Goal: Task Accomplishment & Management: Manage account settings

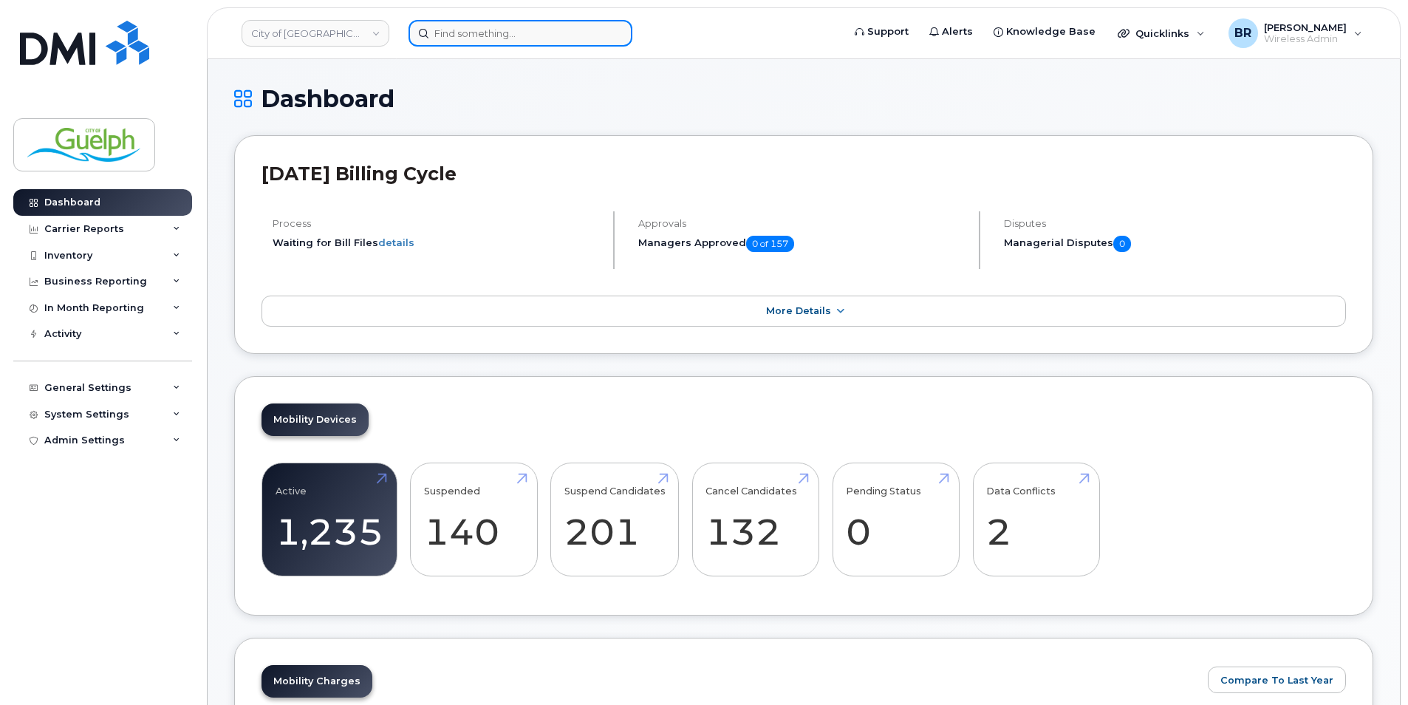
click at [463, 31] on input at bounding box center [521, 33] width 224 height 27
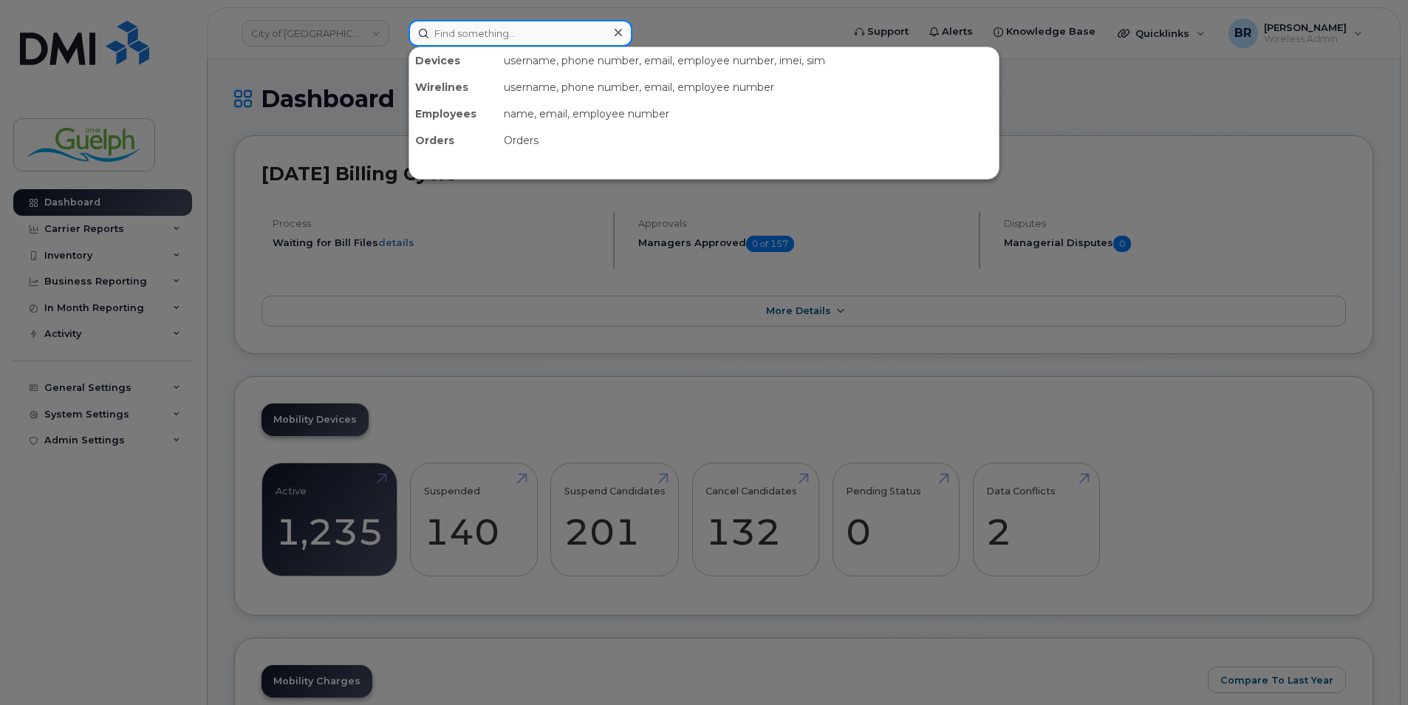
paste input "2268201181"
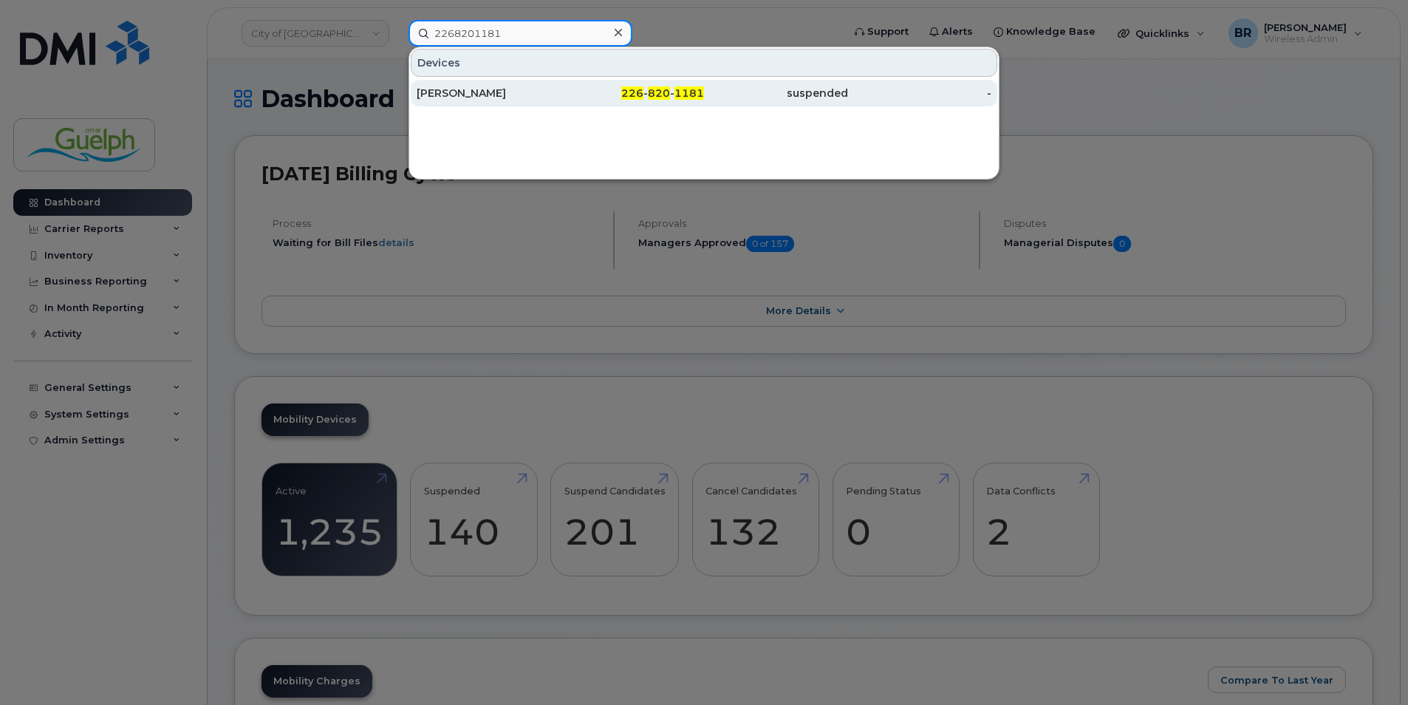
type input "2268201181"
click at [473, 86] on div "[PERSON_NAME]" at bounding box center [489, 93] width 144 height 15
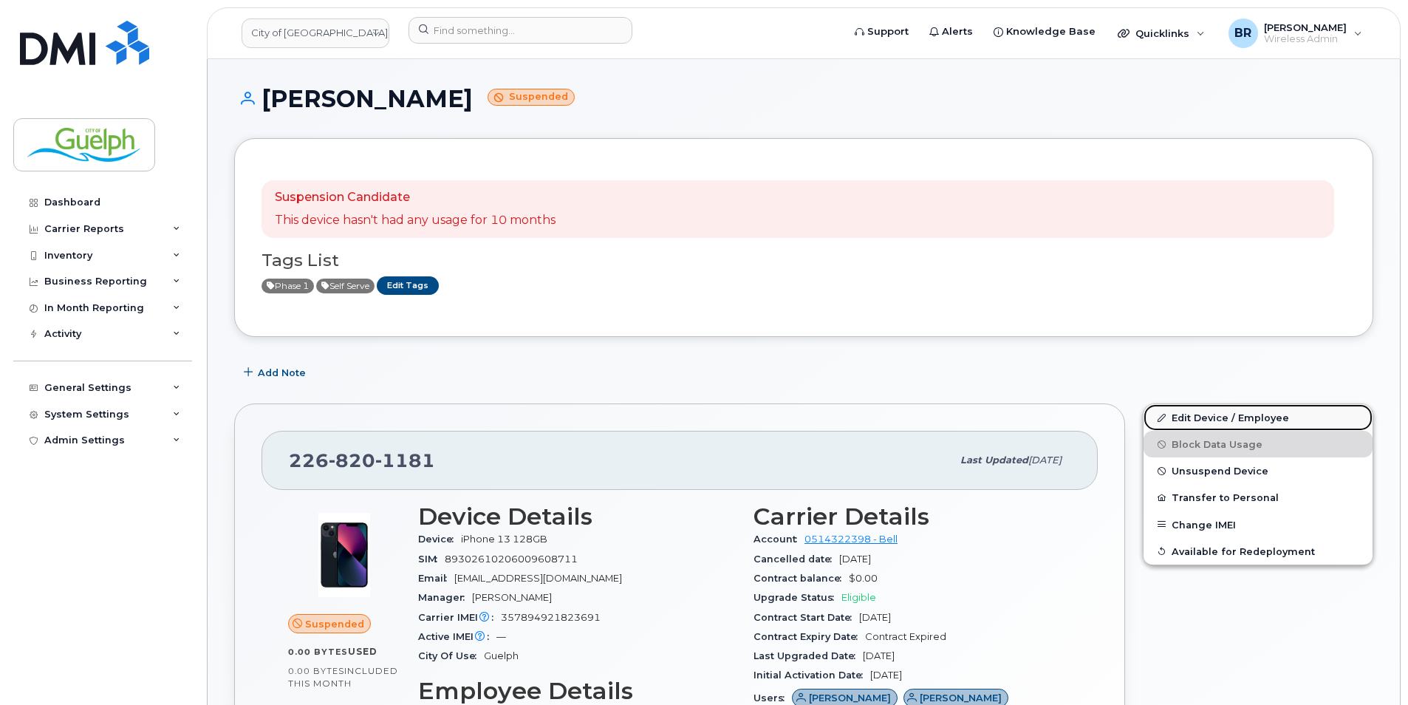
click at [1233, 415] on link "Edit Device / Employee" at bounding box center [1258, 417] width 229 height 27
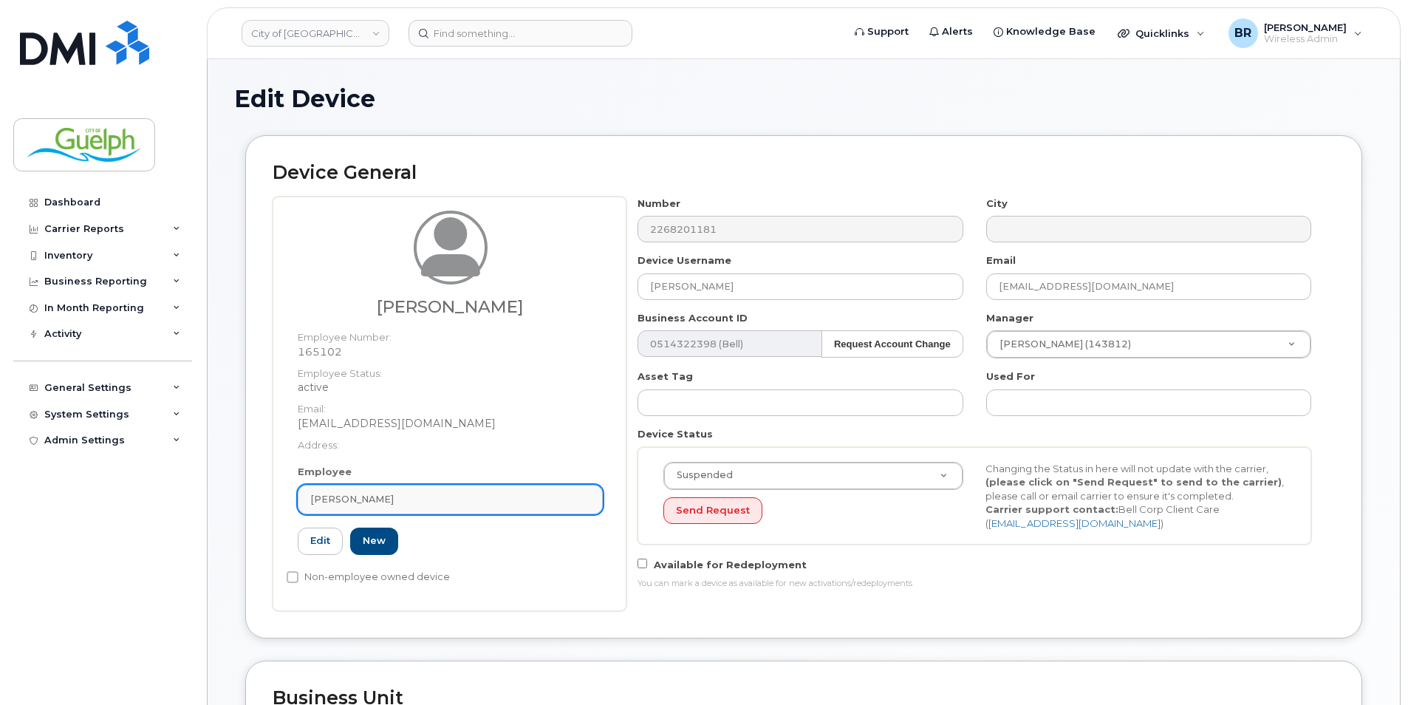
click at [512, 503] on div "[PERSON_NAME]" at bounding box center [450, 499] width 280 height 14
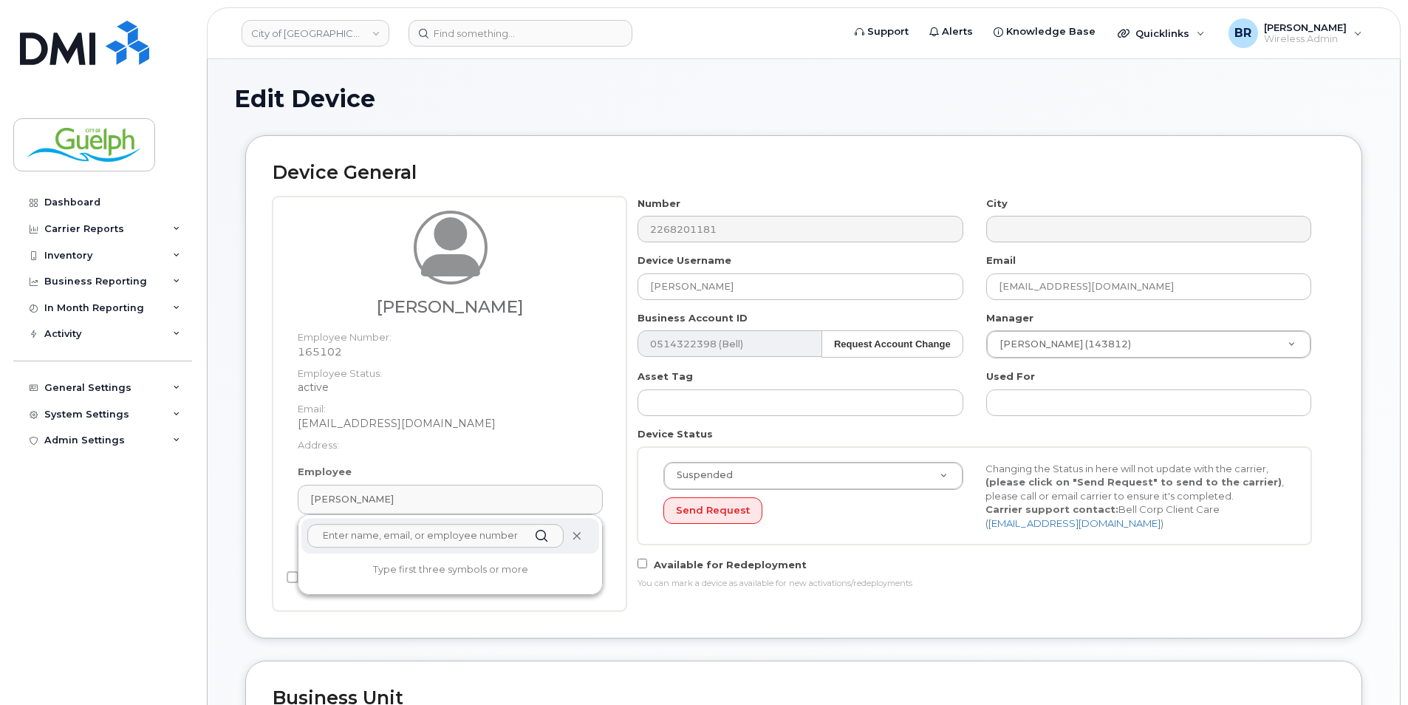
click at [581, 537] on icon at bounding box center [577, 536] width 10 height 10
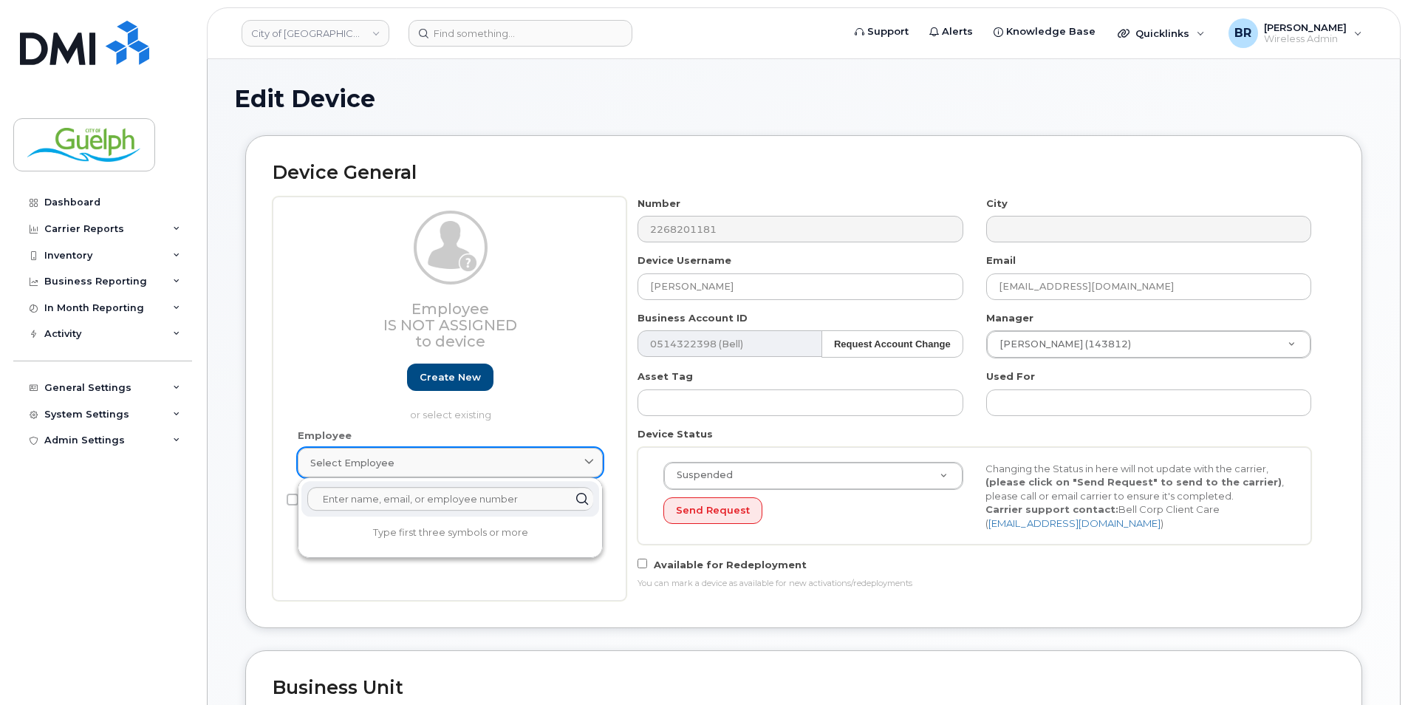
click at [432, 465] on div "Select employee" at bounding box center [450, 463] width 280 height 14
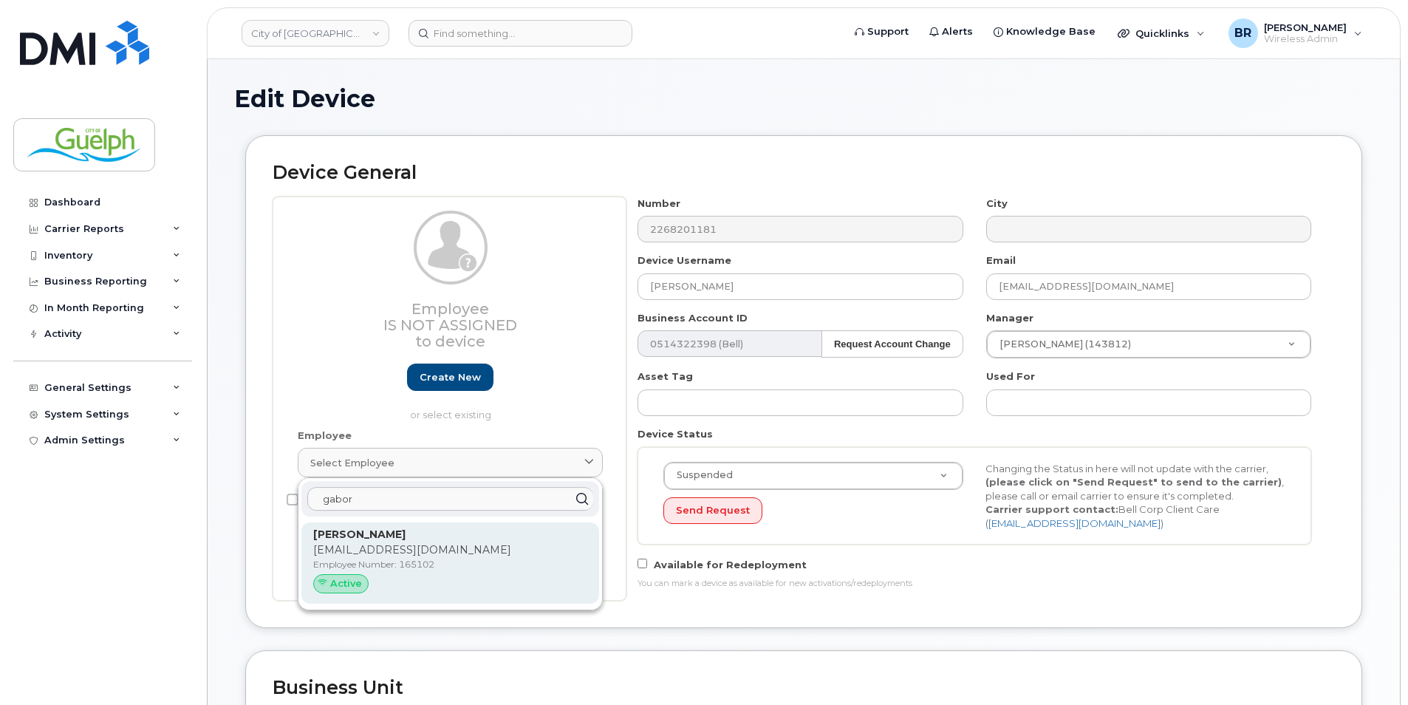
type input "gabor"
click at [434, 546] on p "Gabor.Tarsoly@guelph.ca" at bounding box center [450, 550] width 274 height 16
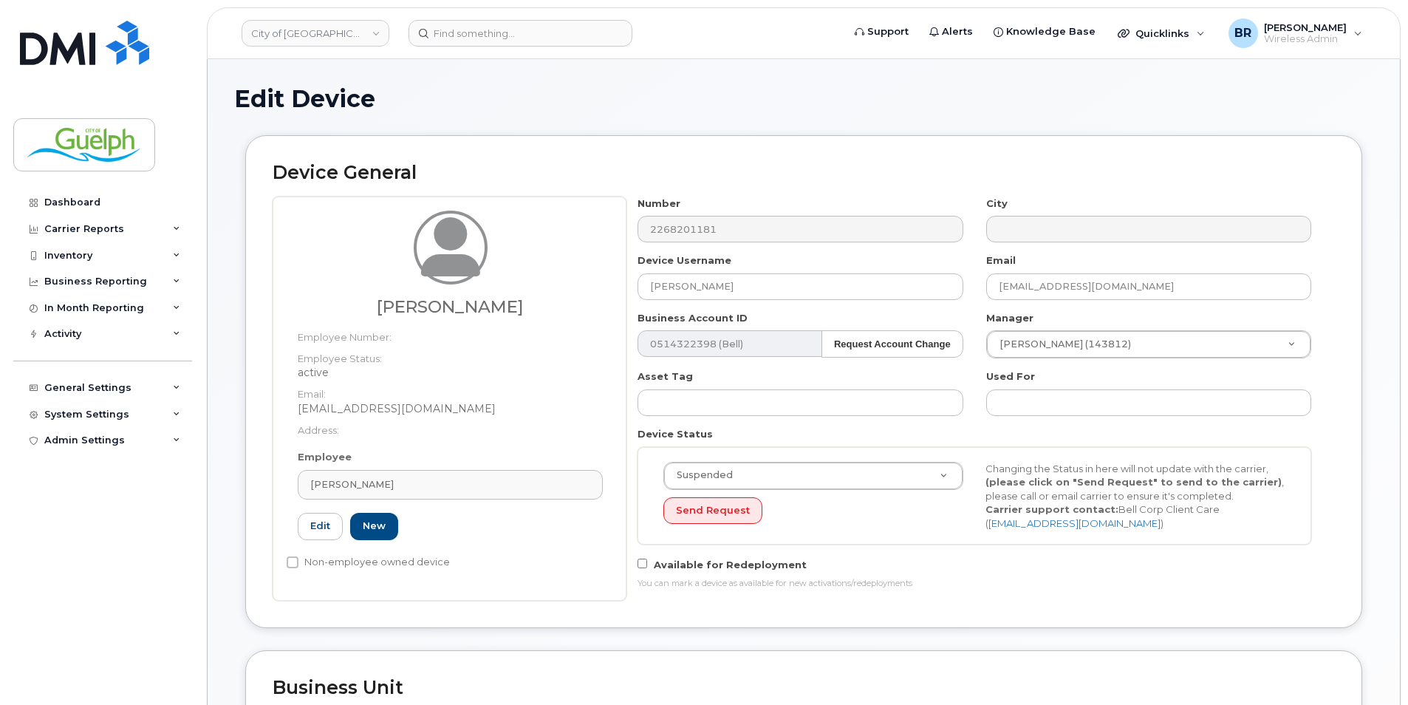
type input "165102"
type input "612883"
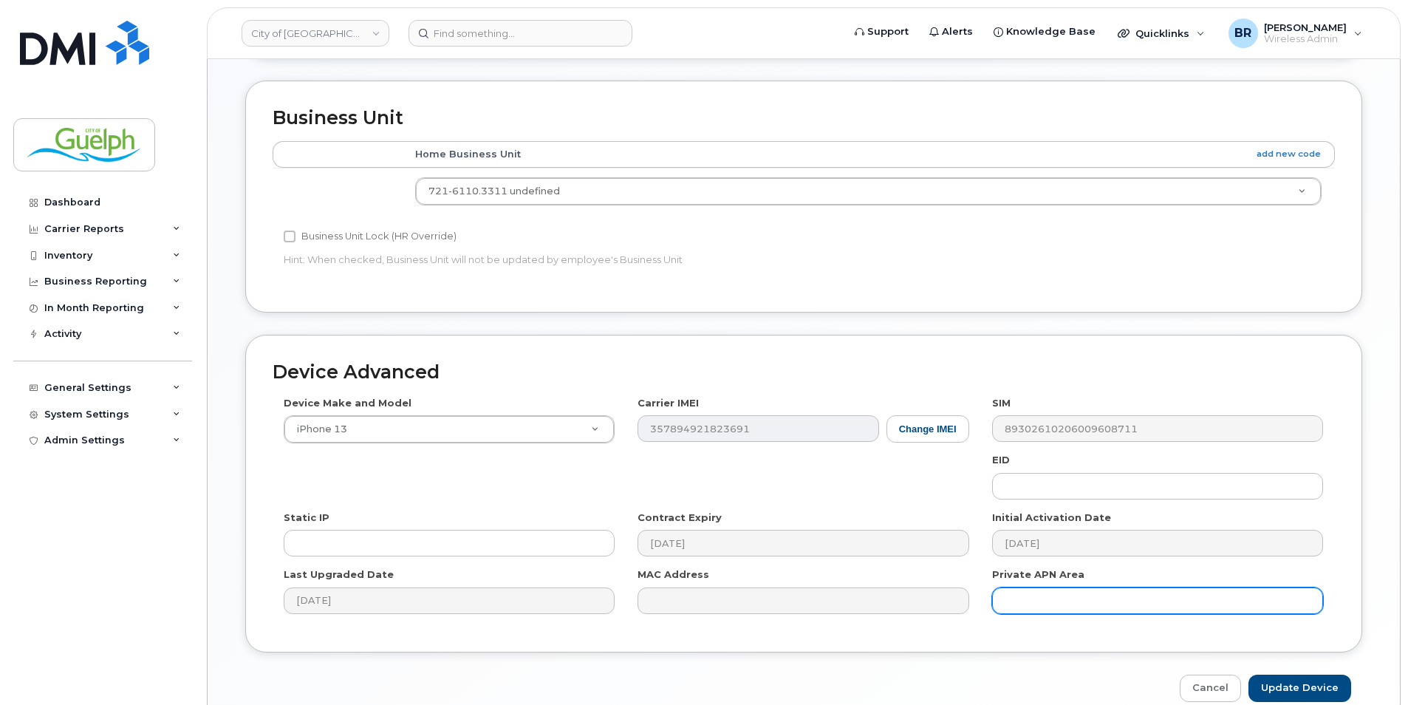
scroll to position [641, 0]
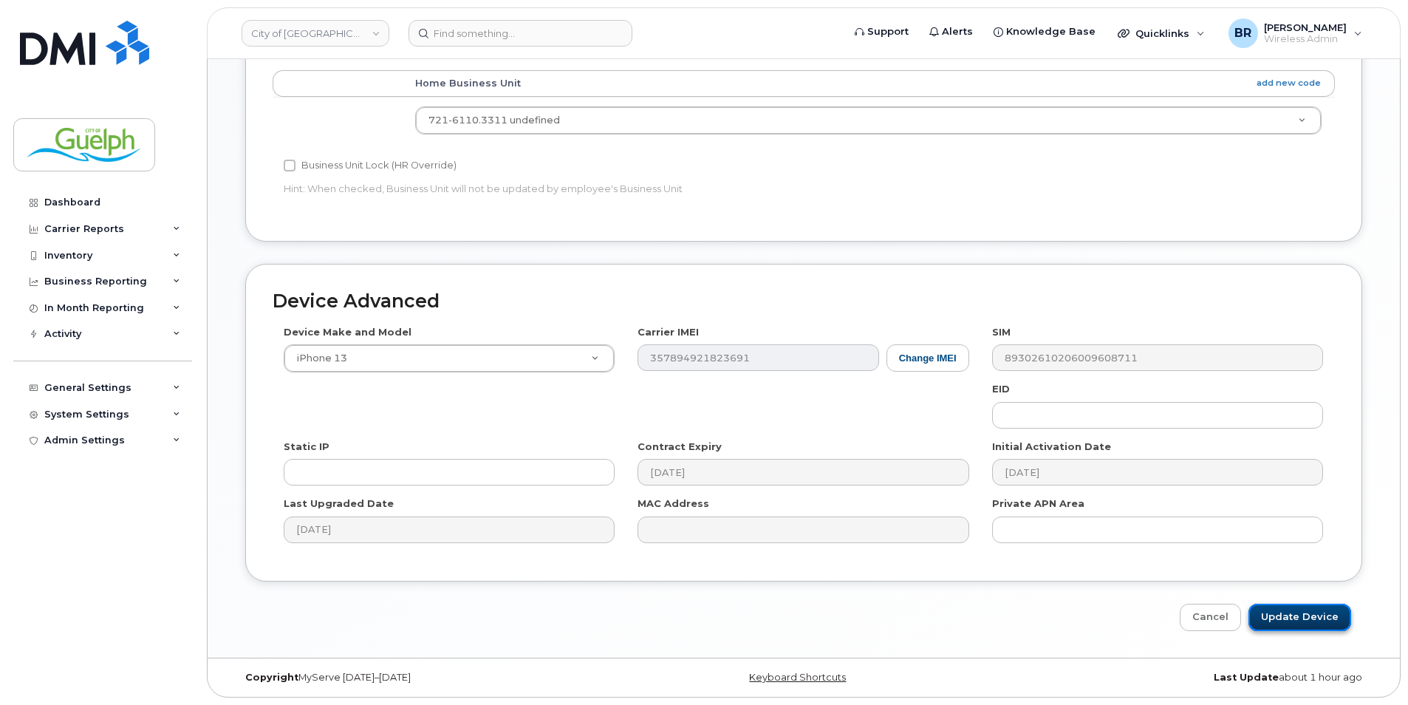
click at [1290, 620] on input "Update Device" at bounding box center [1300, 617] width 103 height 27
type input "Saving..."
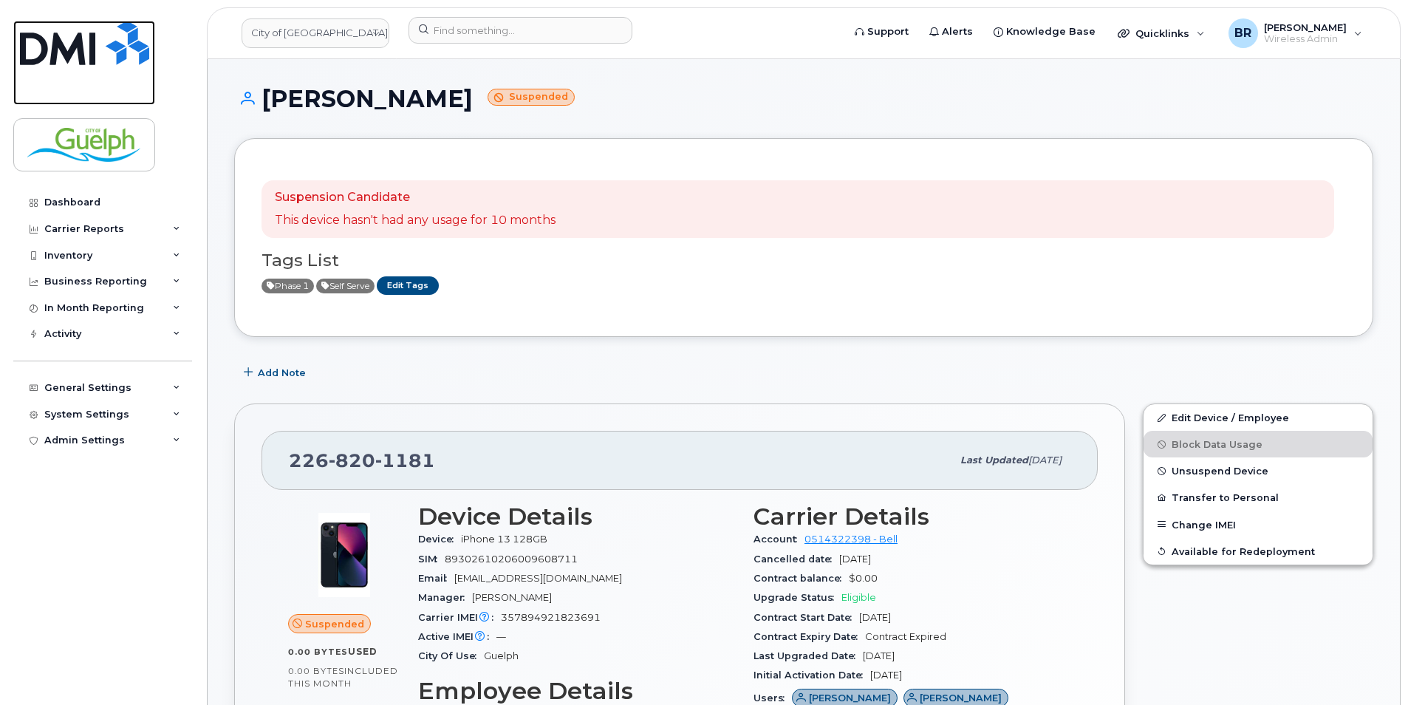
click at [120, 52] on img at bounding box center [84, 43] width 129 height 44
